Goal: Book appointment/travel/reservation

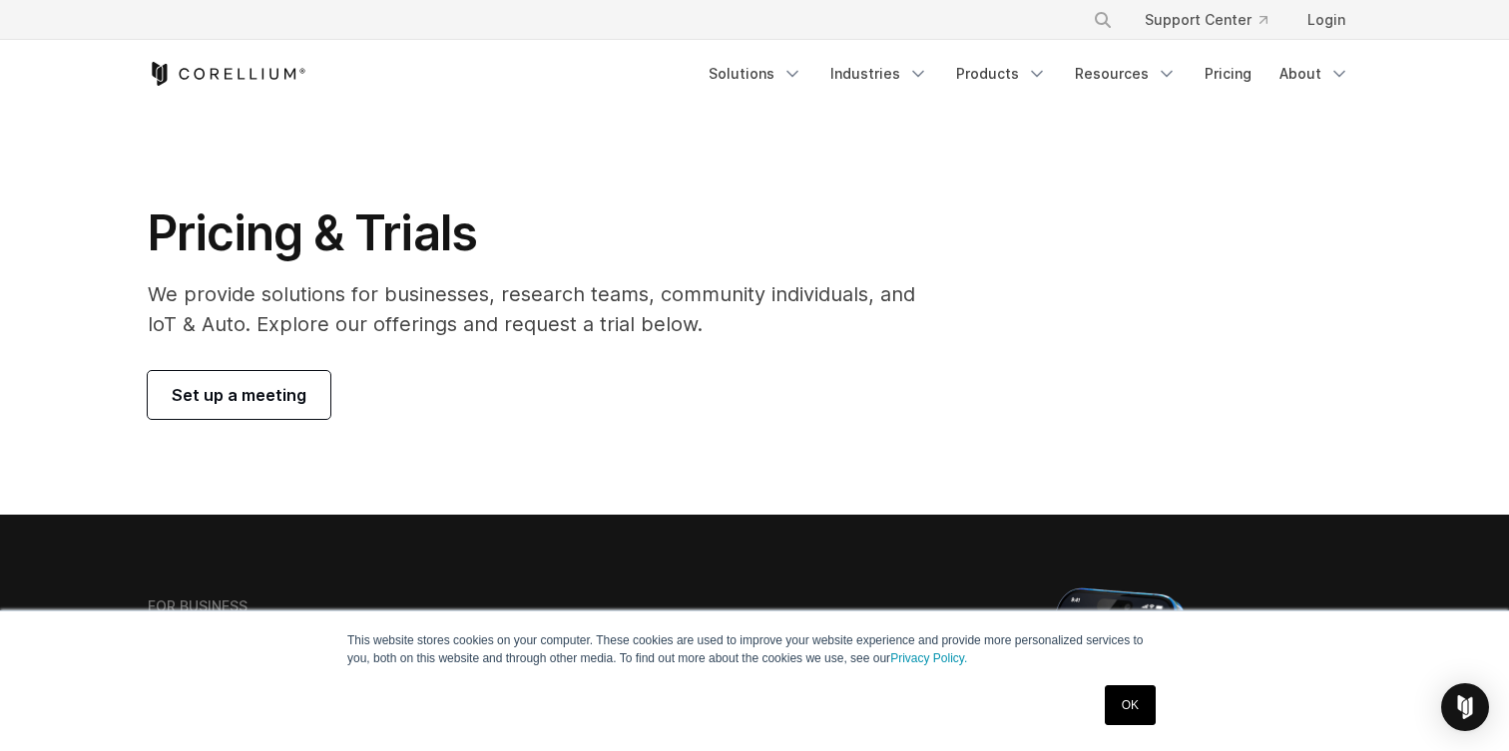
click at [239, 63] on icon "Corellium Home" at bounding box center [227, 74] width 159 height 24
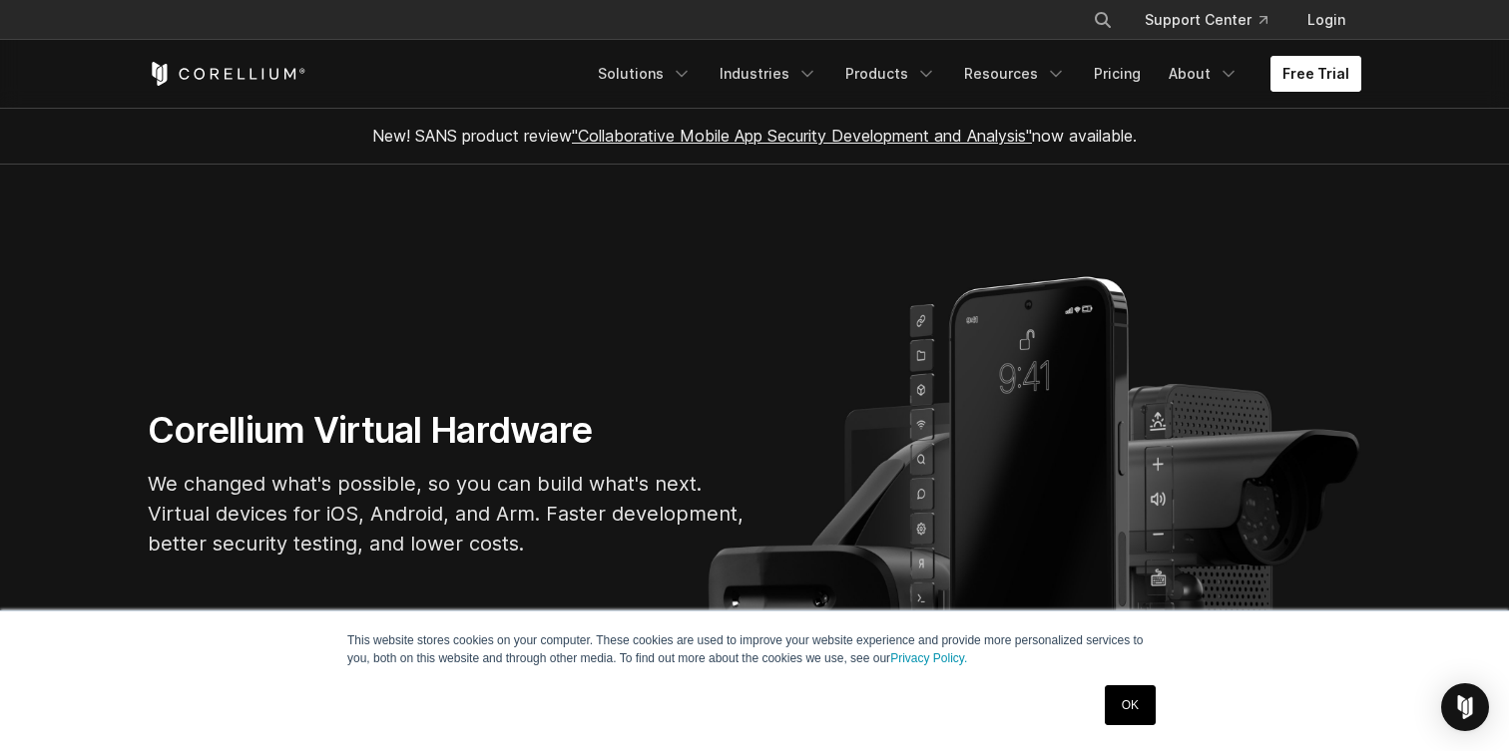
click at [1316, 71] on link "Free Trial" at bounding box center [1315, 74] width 91 height 36
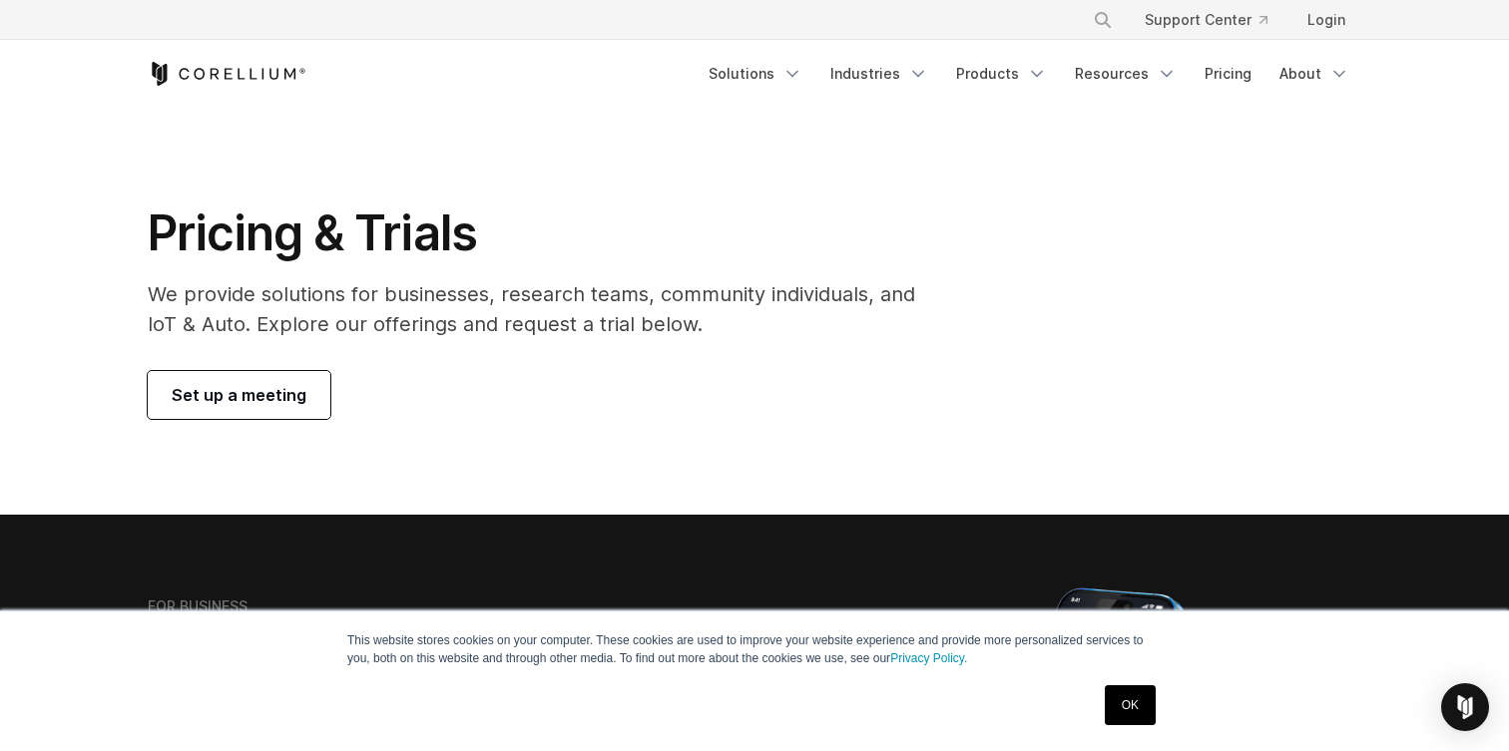
click at [248, 399] on span "Set up a meeting" at bounding box center [239, 395] width 135 height 24
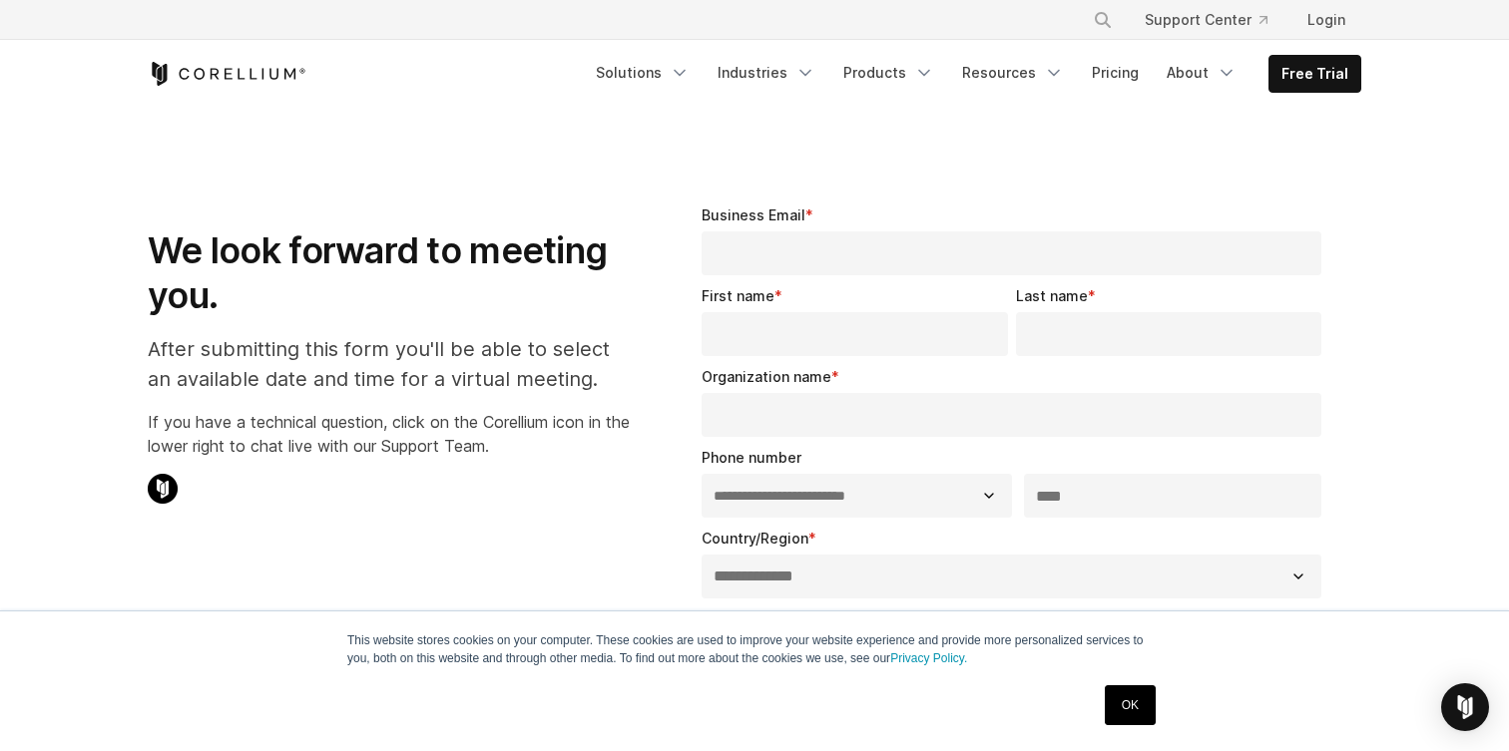
select select "**"
